Goal: Check status: Check status

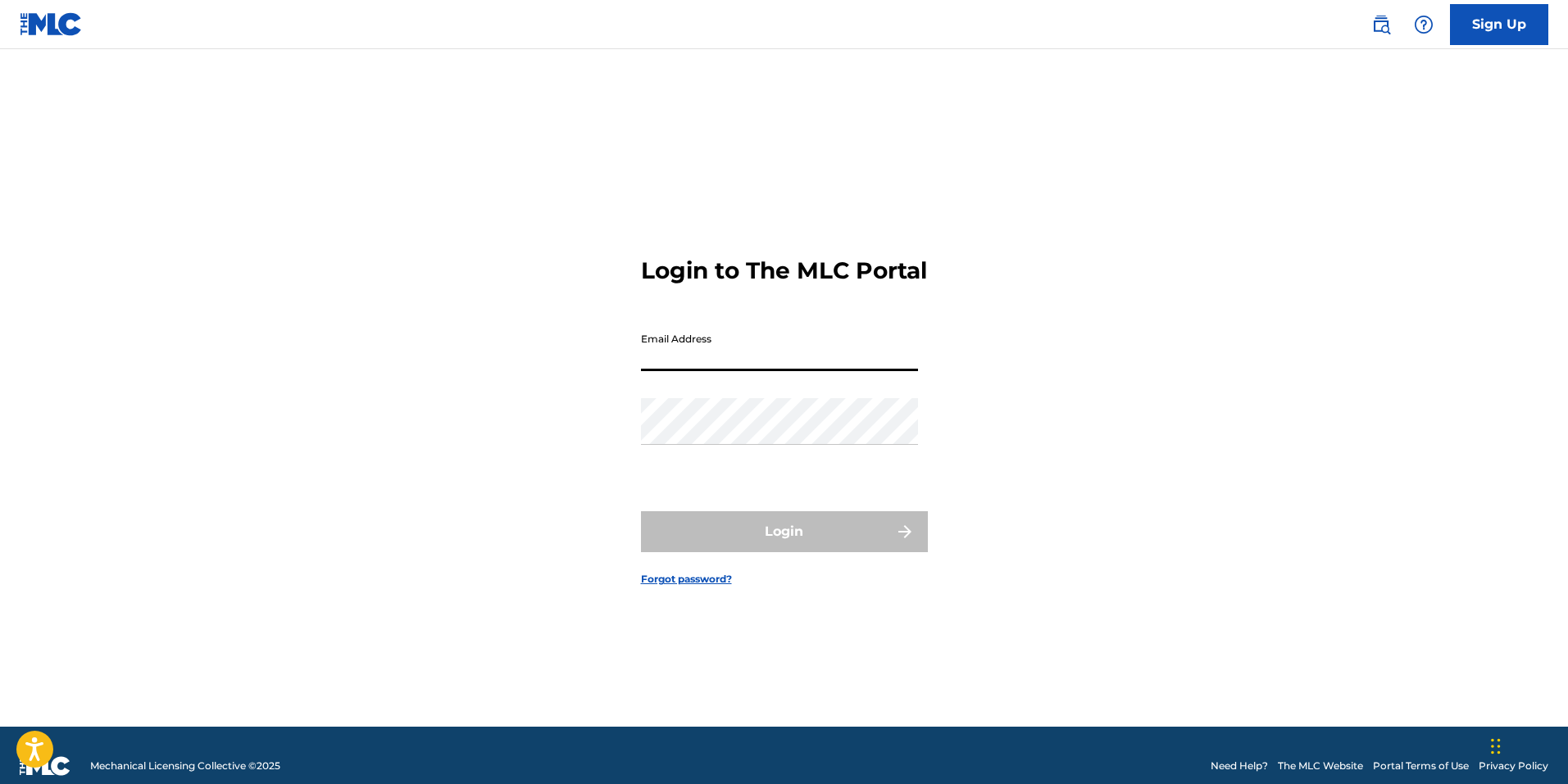
click at [762, 371] on input "Email Address" at bounding box center [779, 347] width 277 height 47
type input "[EMAIL_ADDRESS][DOMAIN_NAME]"
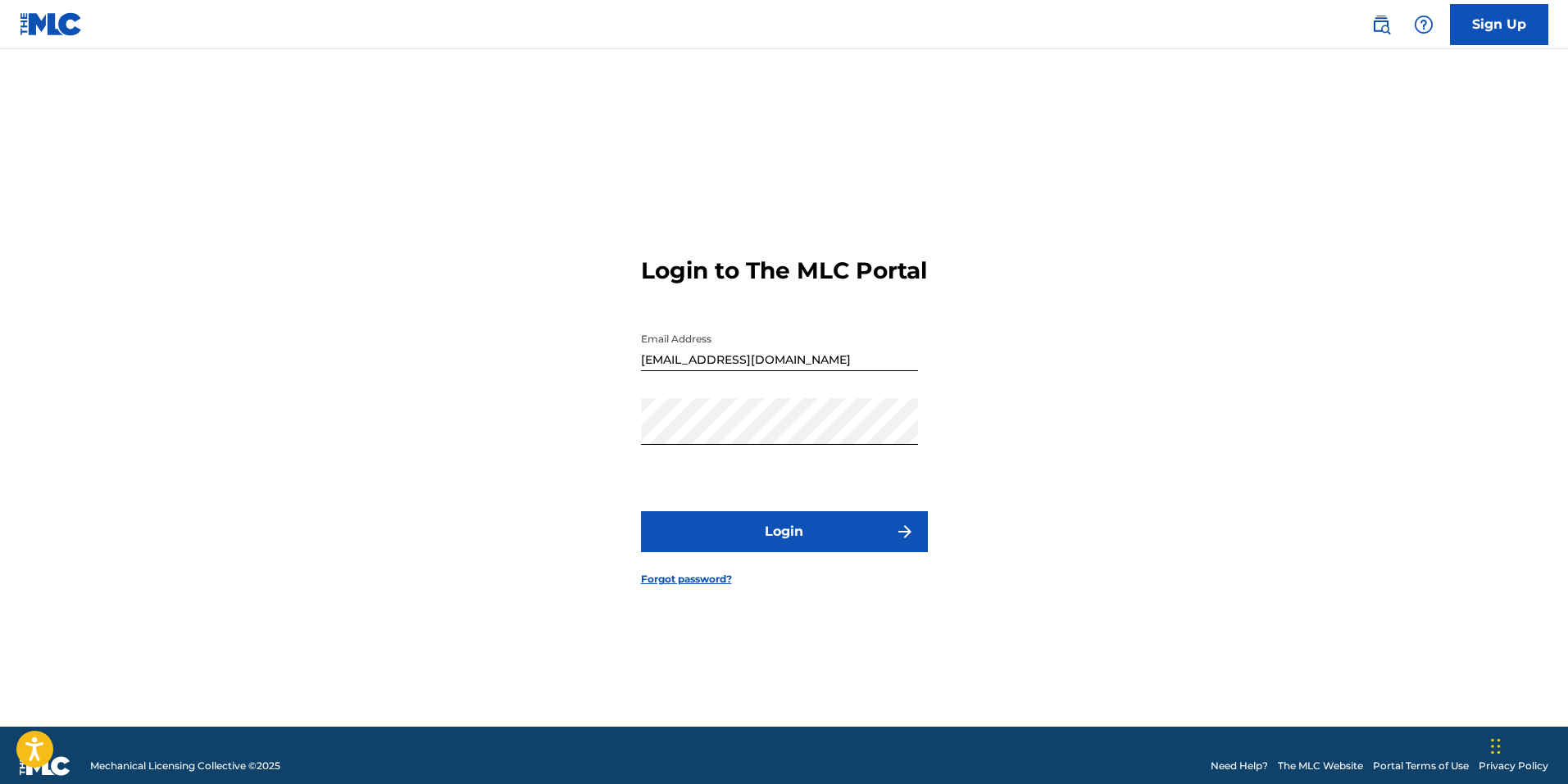
click at [797, 552] on button "Login" at bounding box center [784, 532] width 287 height 41
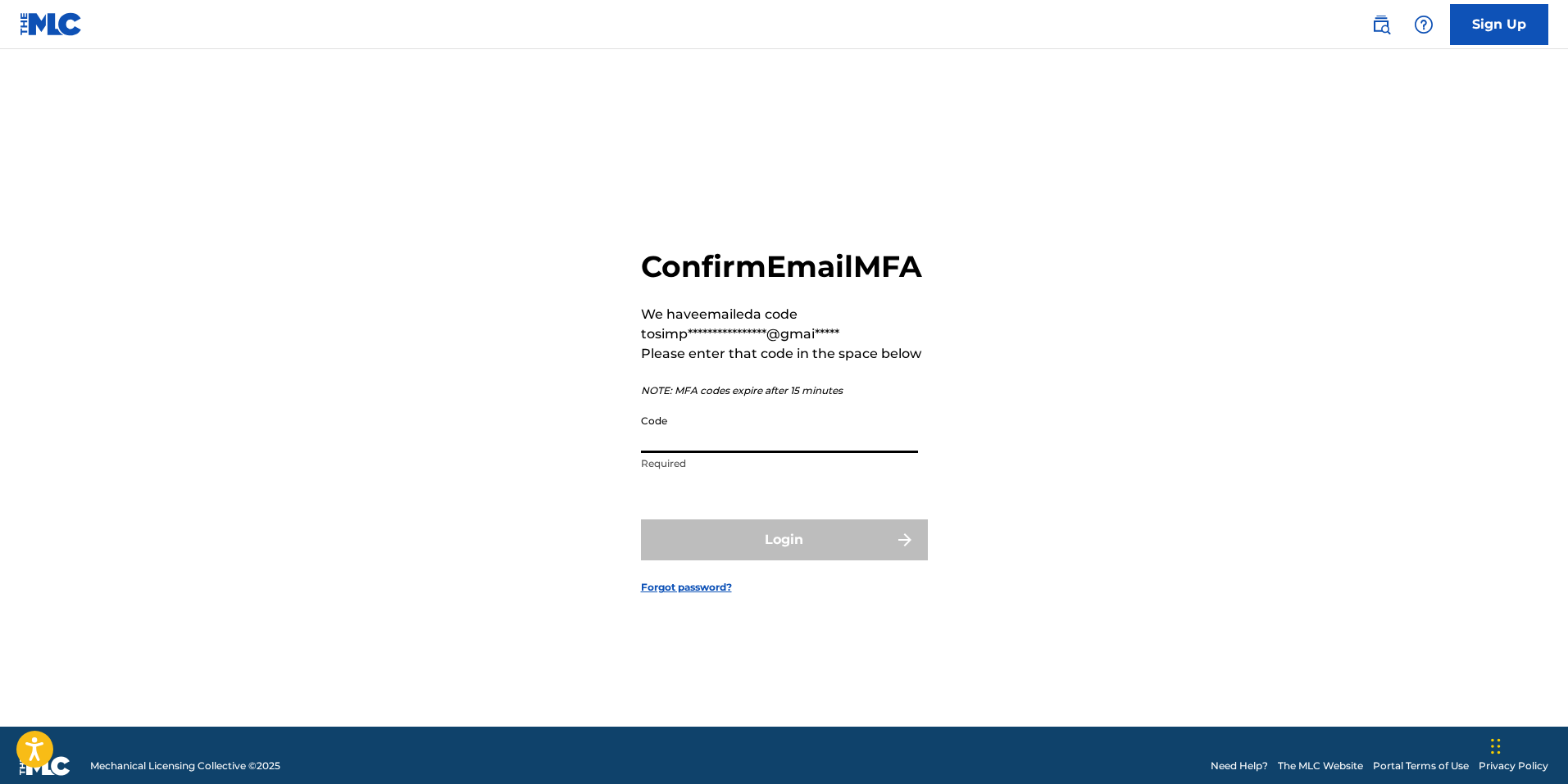
click at [676, 451] on input "Code" at bounding box center [779, 429] width 277 height 47
paste input "483568"
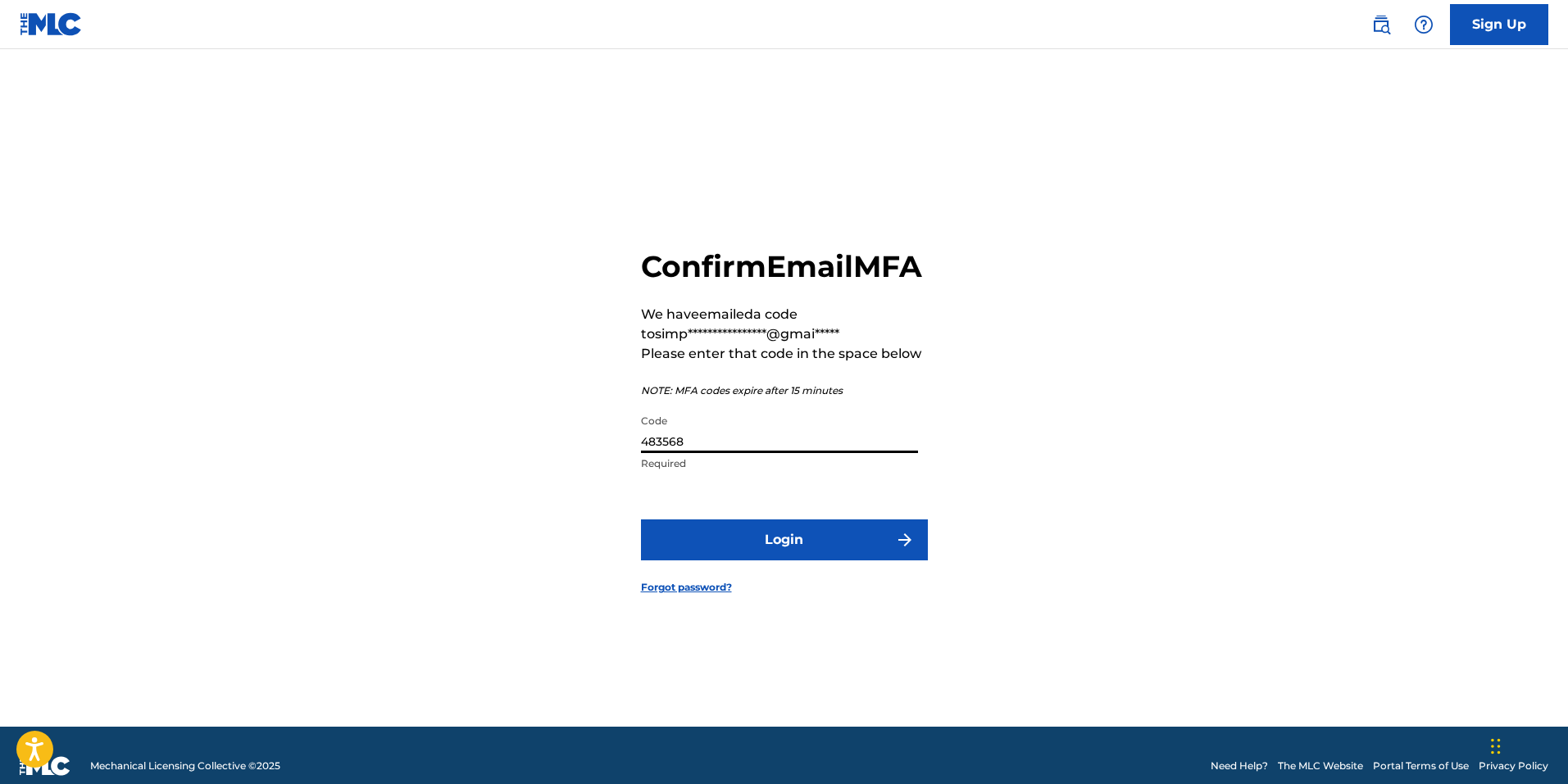
type input "483568"
click at [732, 561] on button "Login" at bounding box center [784, 540] width 287 height 41
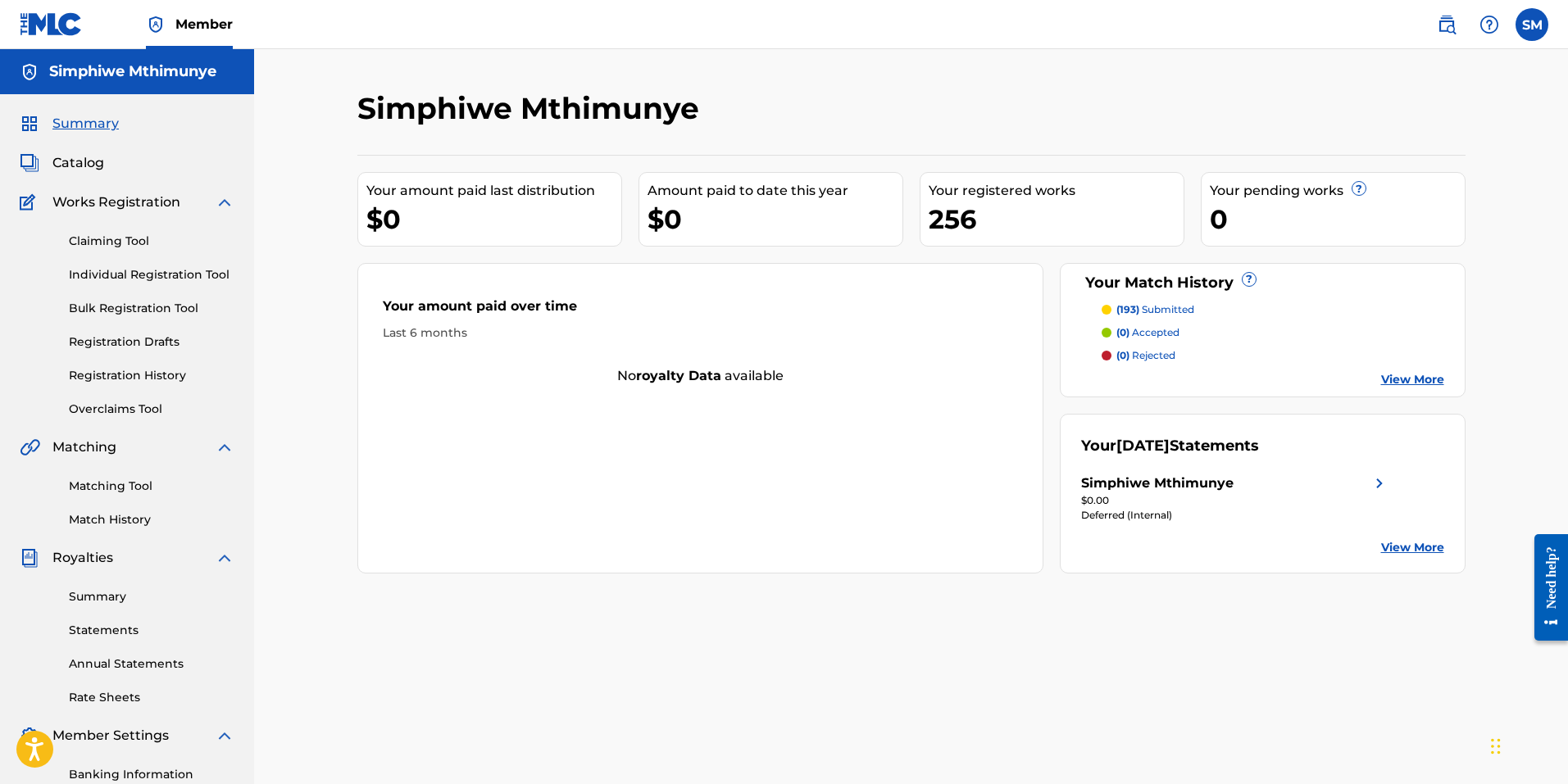
click at [159, 375] on link "Registration History" at bounding box center [152, 375] width 166 height 17
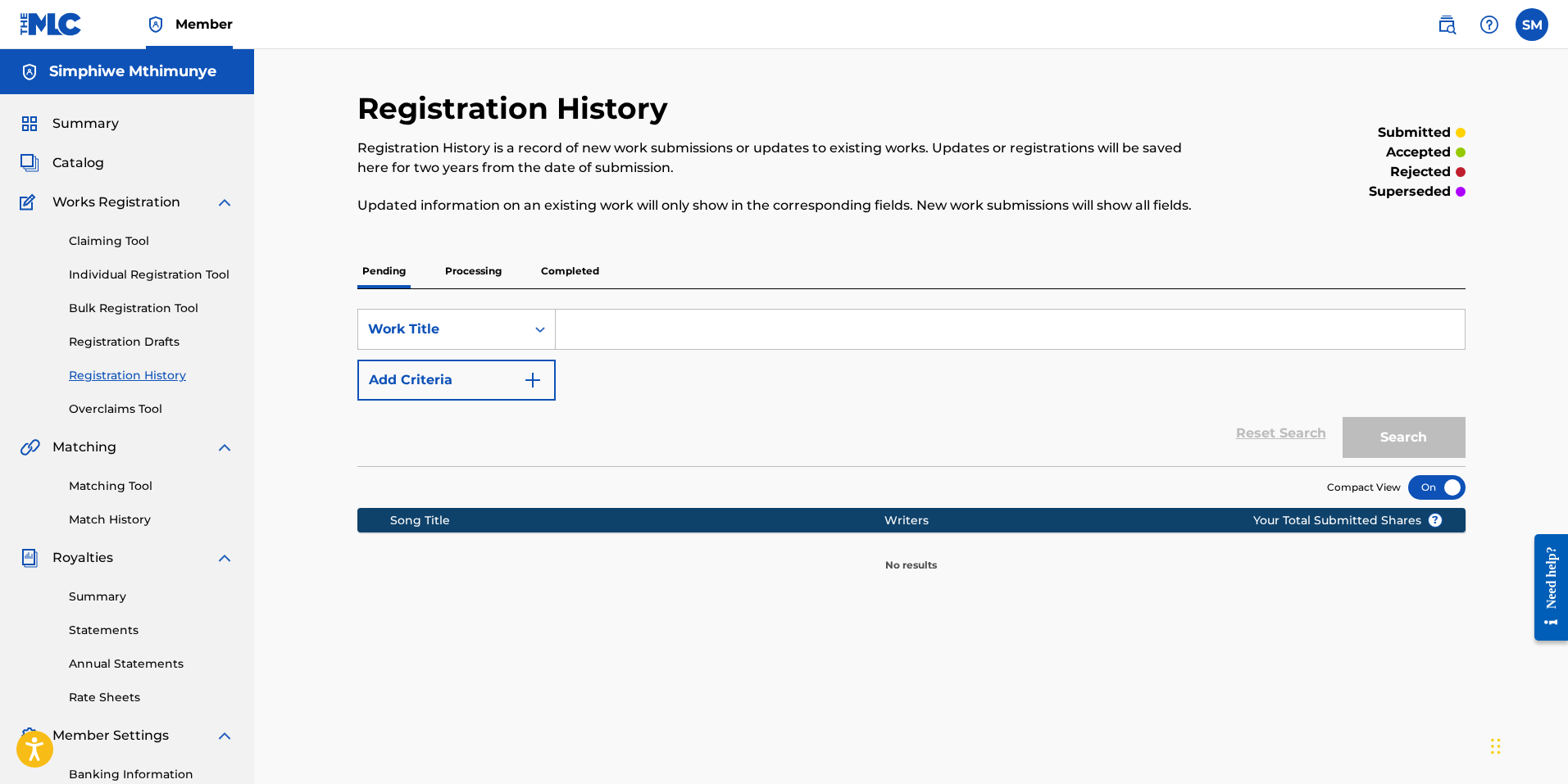
click at [551, 272] on p "Completed" at bounding box center [570, 271] width 68 height 34
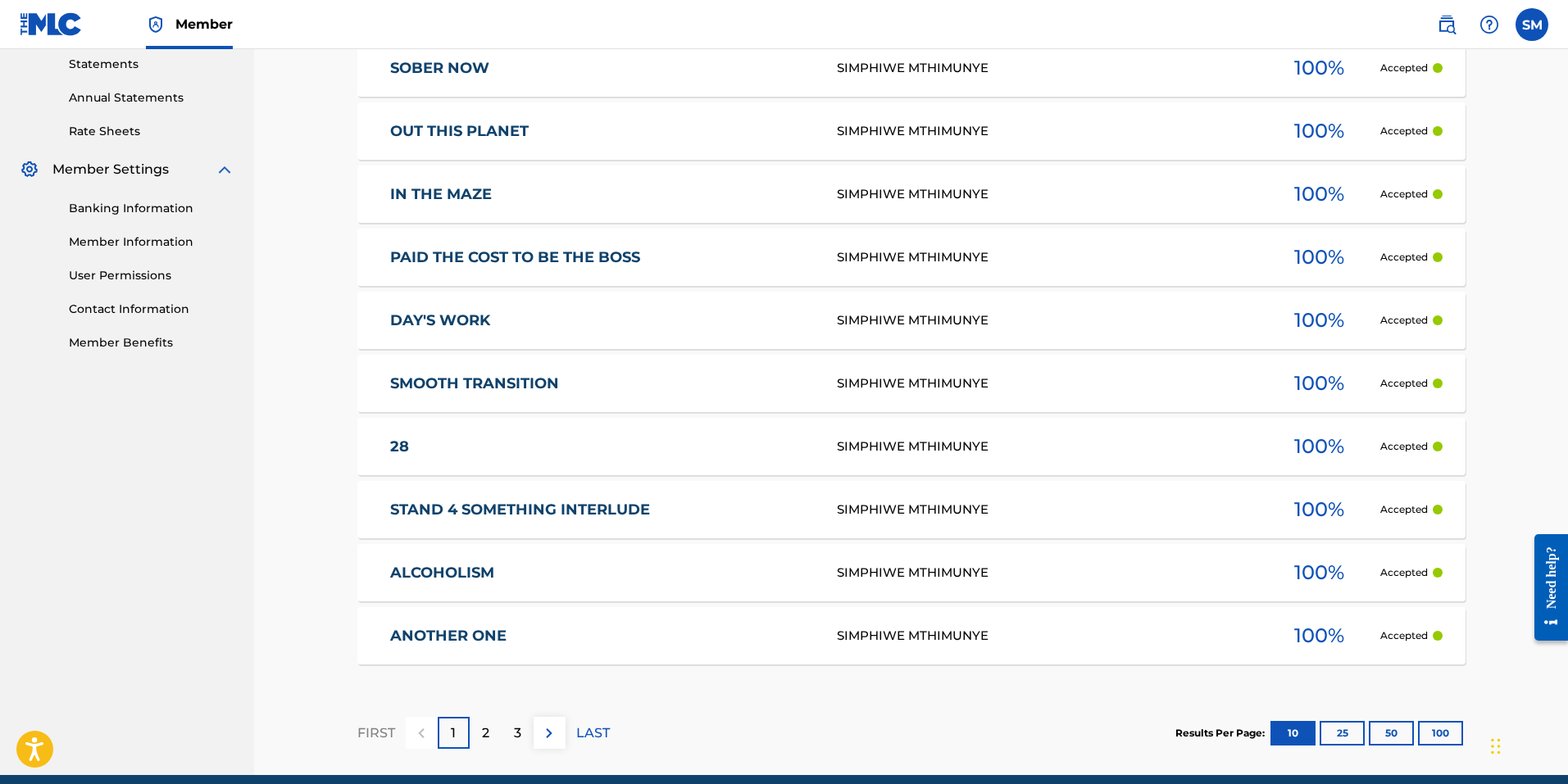
scroll to position [636, 0]
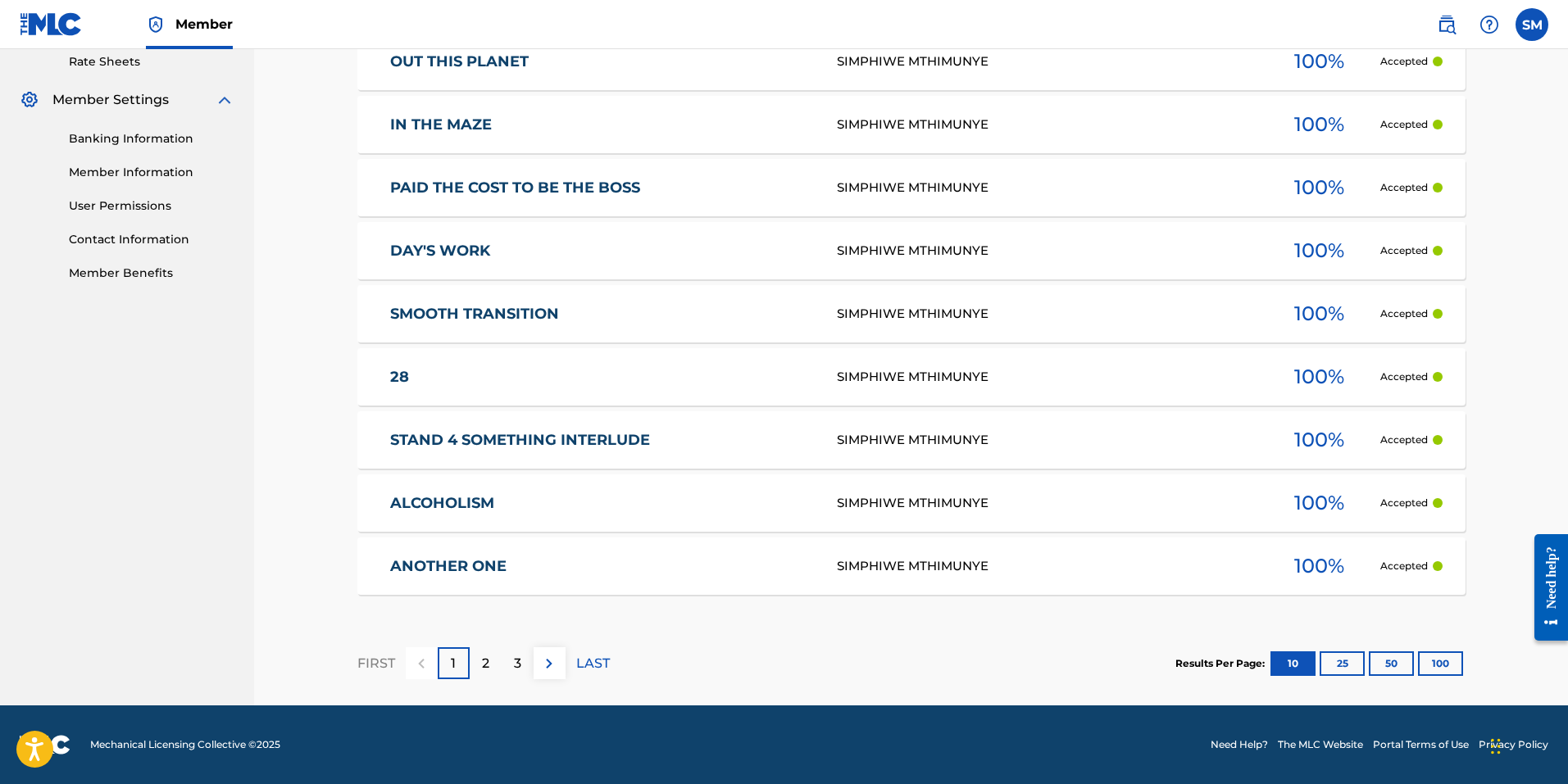
click at [1463, 652] on section "Results Per Page: 10 25 50 100" at bounding box center [1319, 664] width 290 height 25
drag, startPoint x: 1463, startPoint y: 653, endPoint x: 1455, endPoint y: 659, distance: 10.0
click at [1455, 659] on section "Results Per Page: 10 25 50 100" at bounding box center [1319, 664] width 290 height 25
click at [1453, 661] on button "100" at bounding box center [1440, 664] width 45 height 25
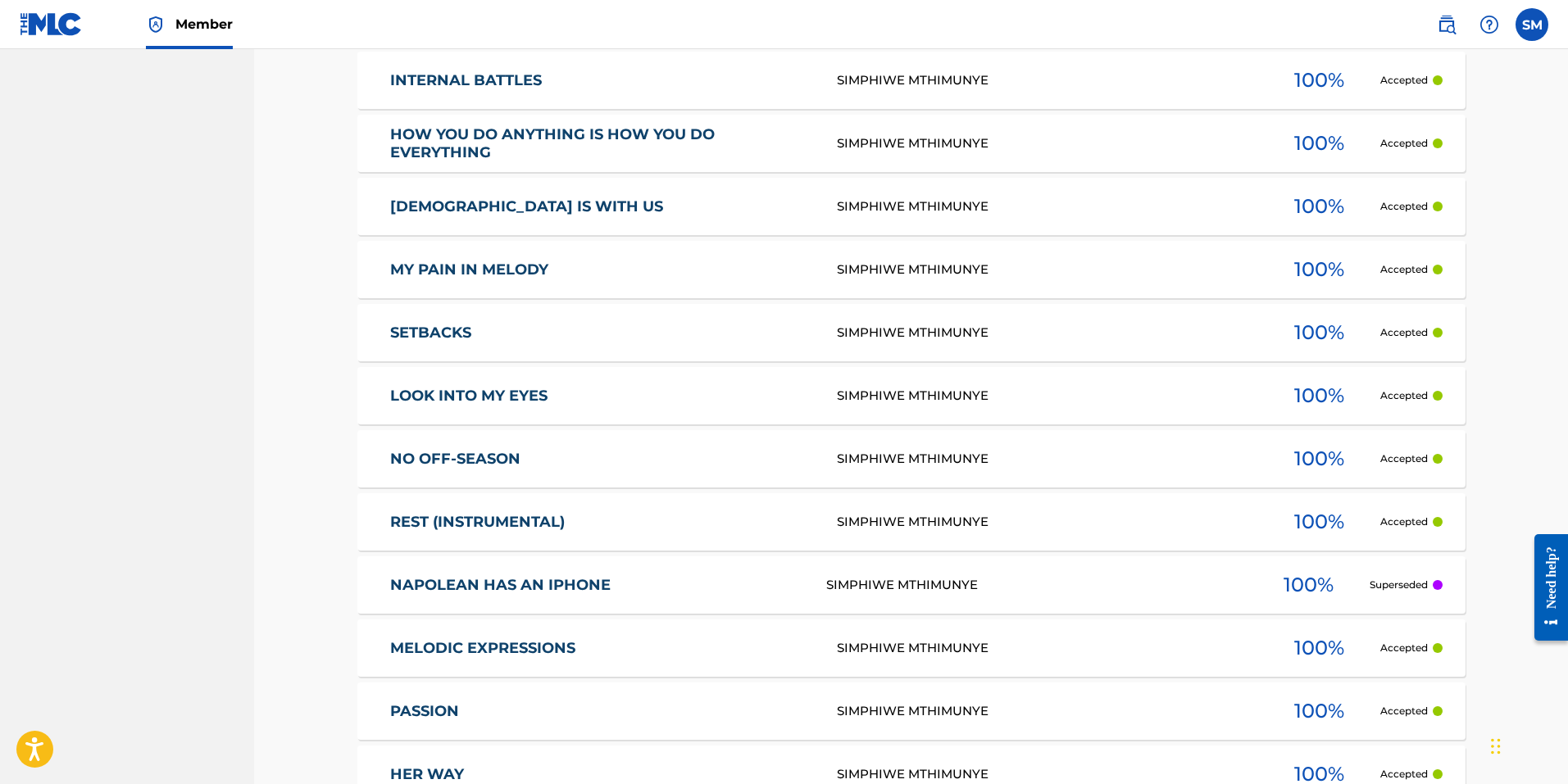
scroll to position [3423, 0]
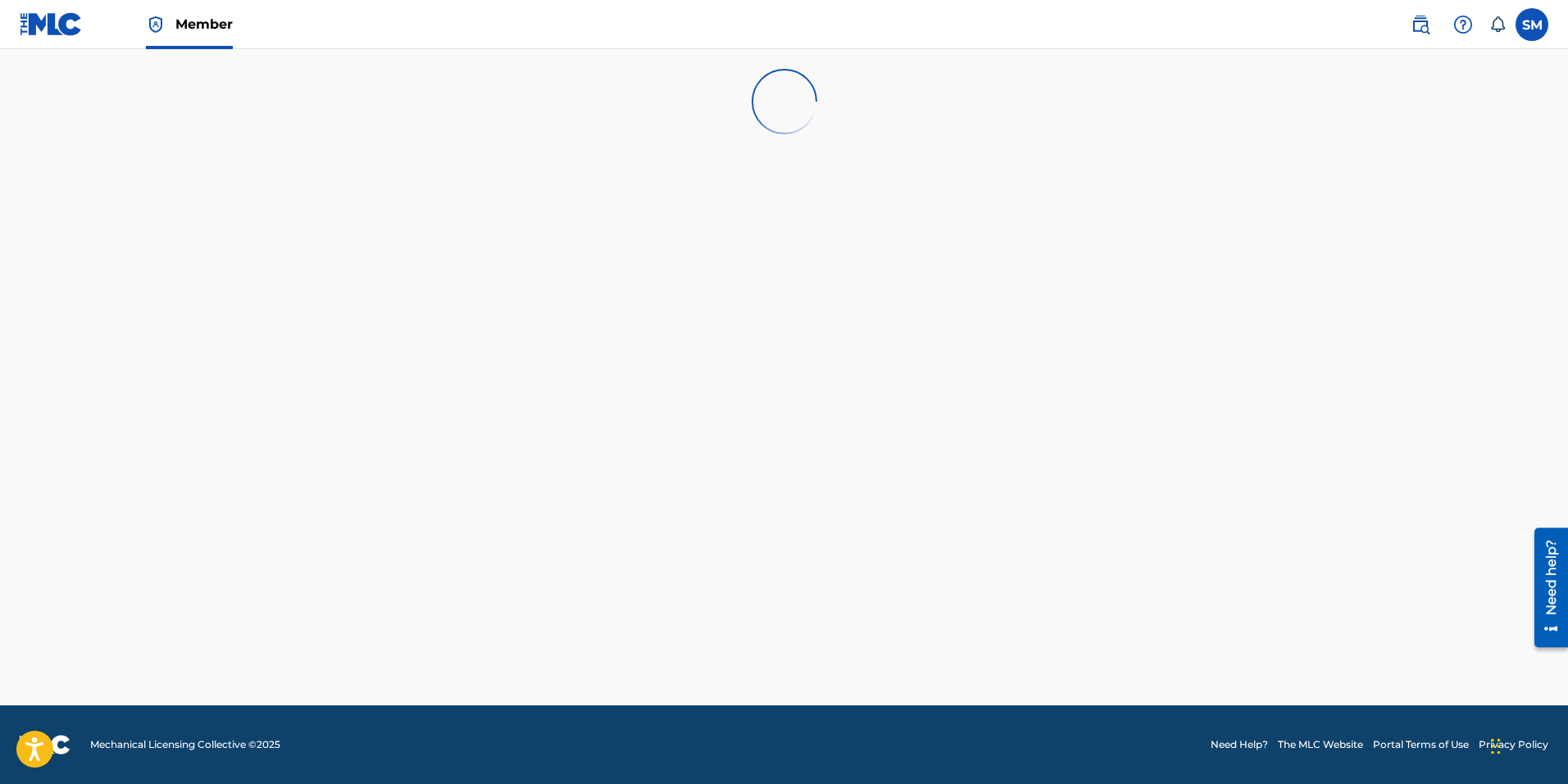
click at [1509, 71] on div at bounding box center [784, 102] width 1568 height 105
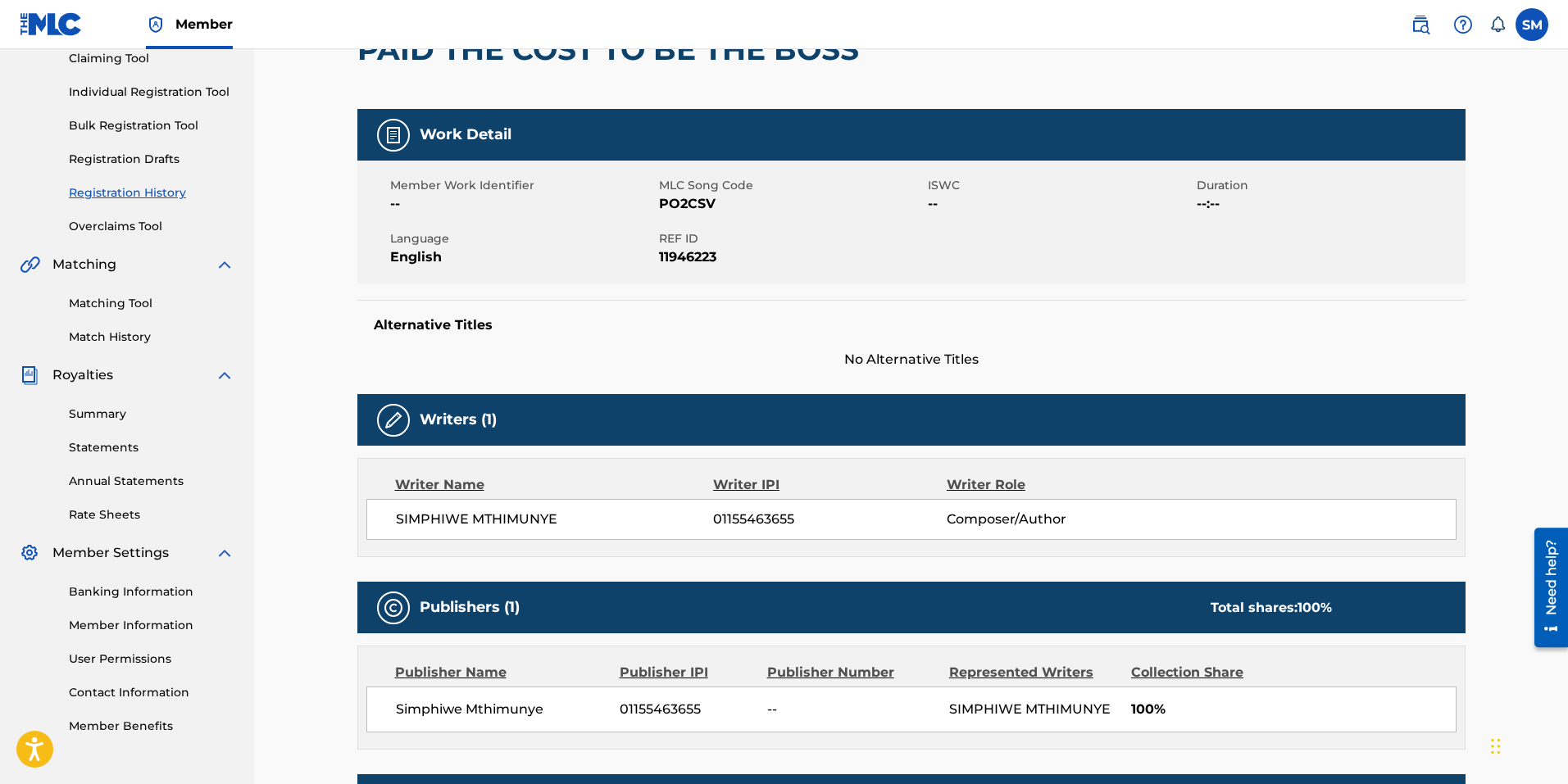
scroll to position [94, 0]
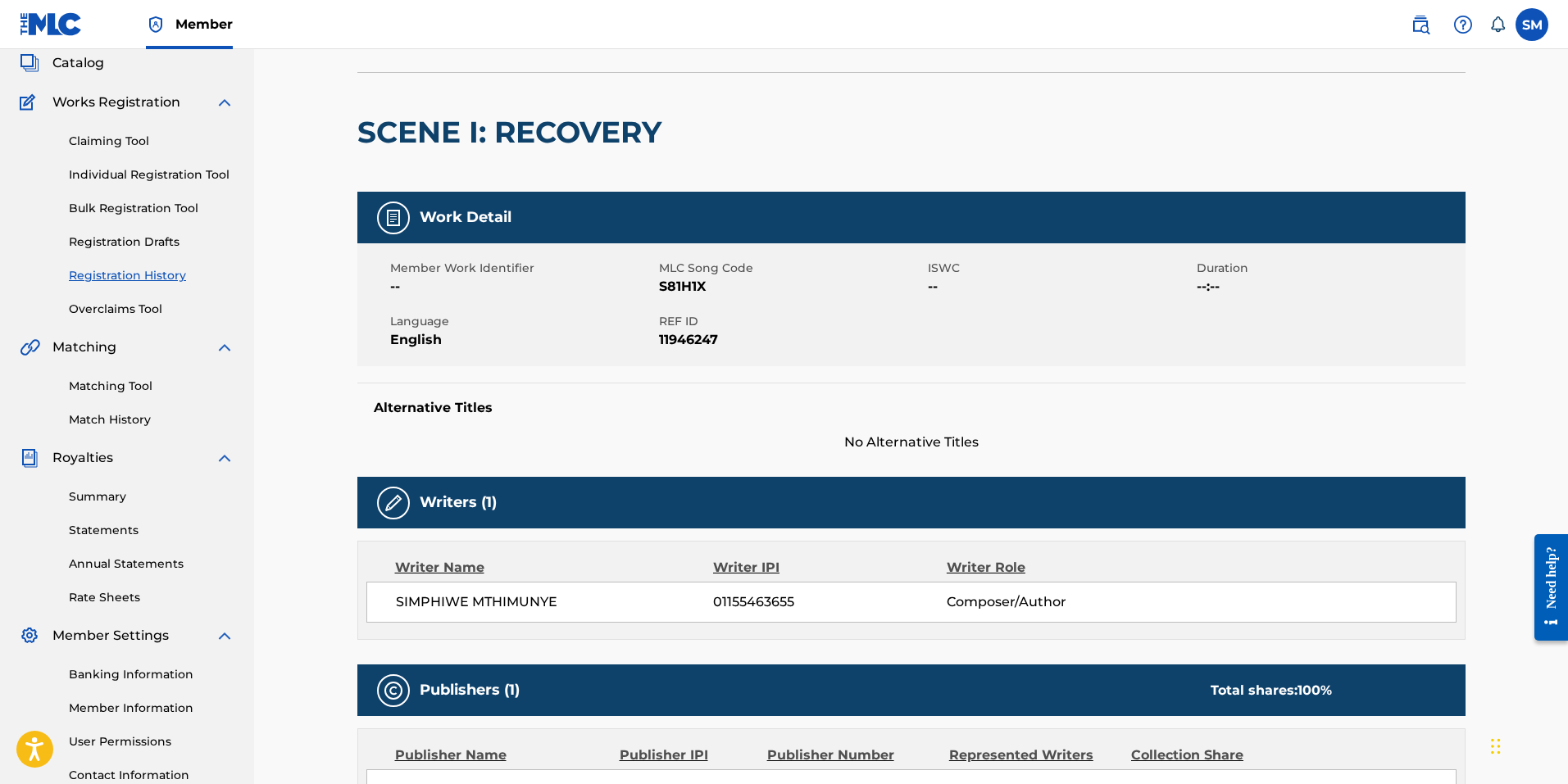
scroll to position [94, 0]
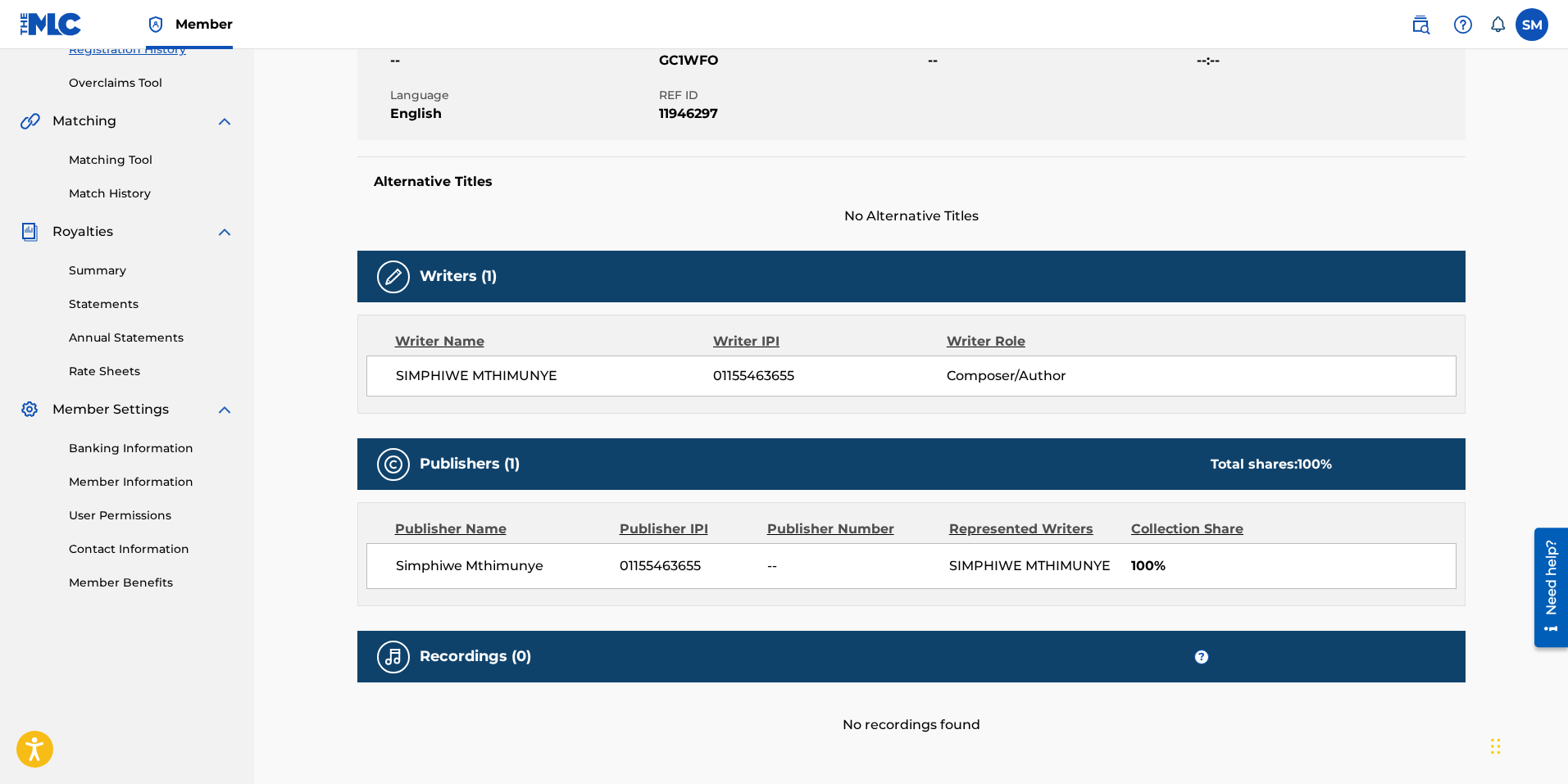
scroll to position [328, 0]
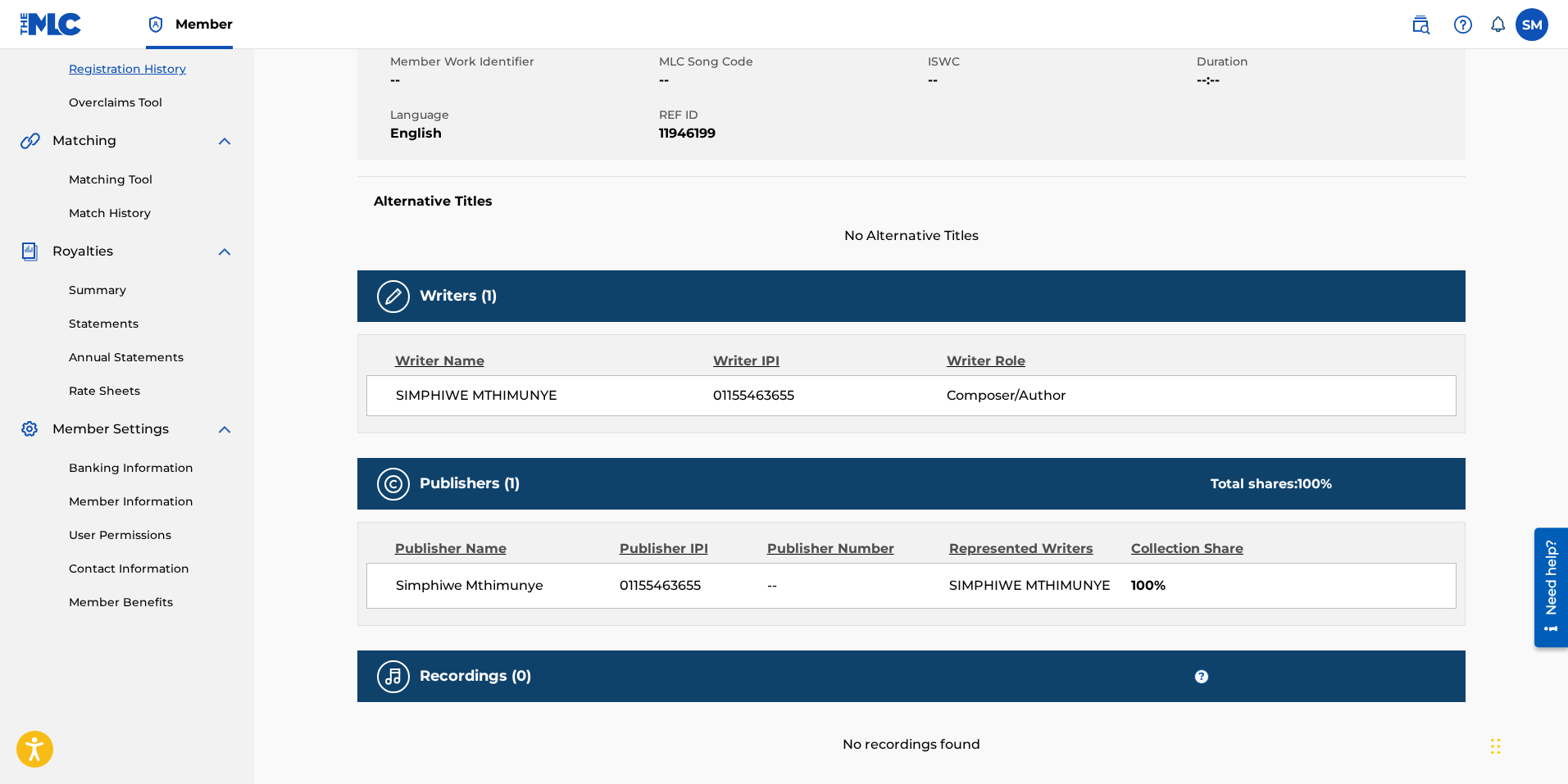
scroll to position [410, 0]
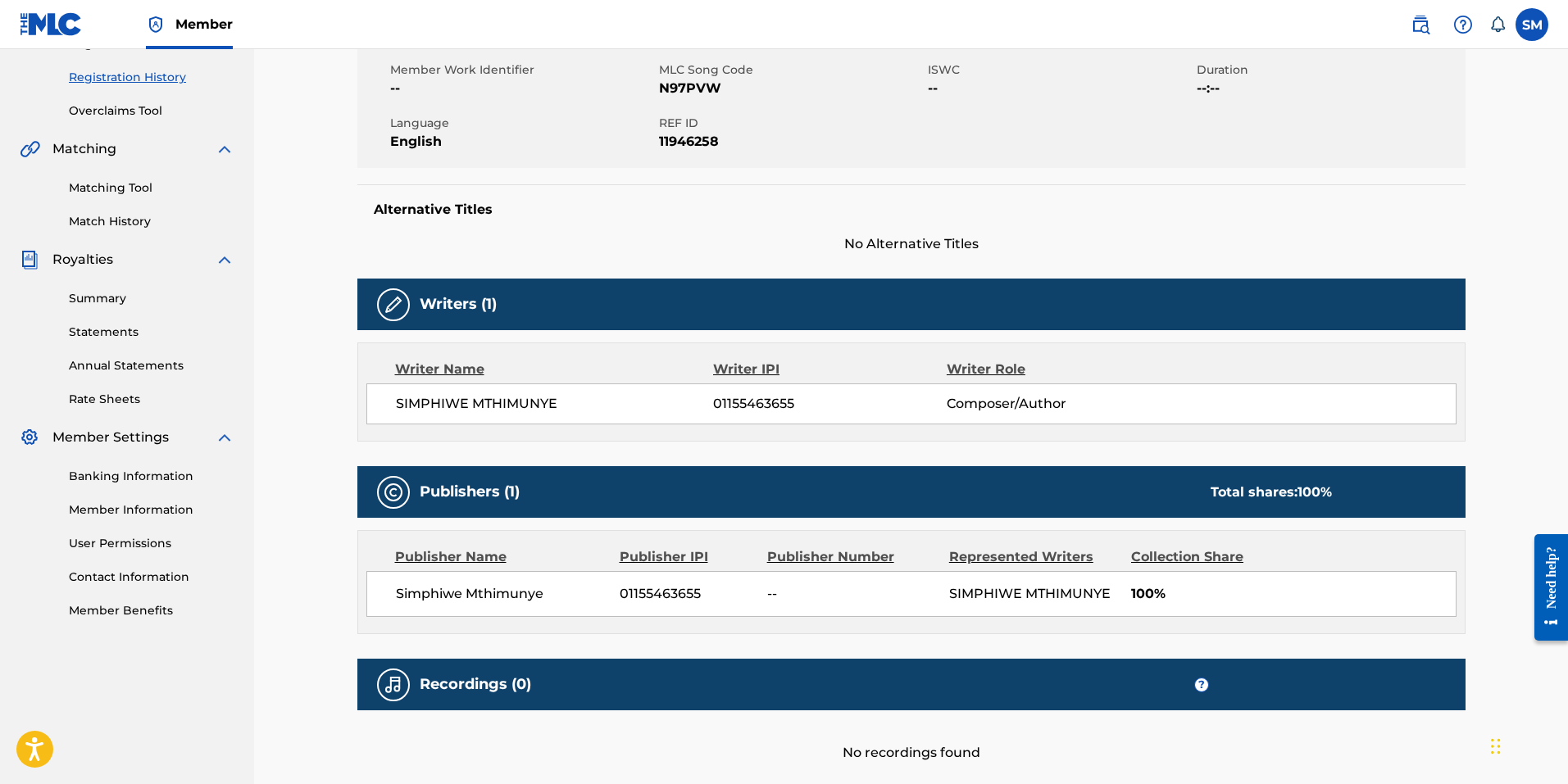
scroll to position [328, 0]
